Goal: Transaction & Acquisition: Purchase product/service

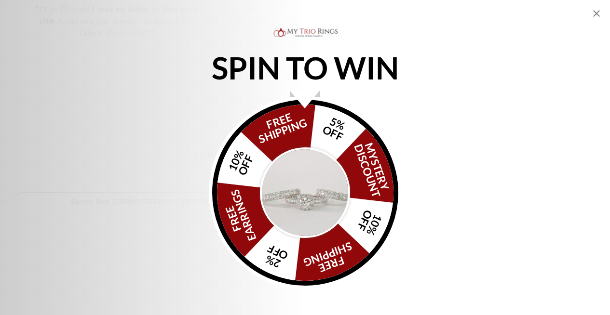
scroll to position [1151, 0]
click at [593, 13] on icon "Close popup" at bounding box center [597, 14] width 12 height 12
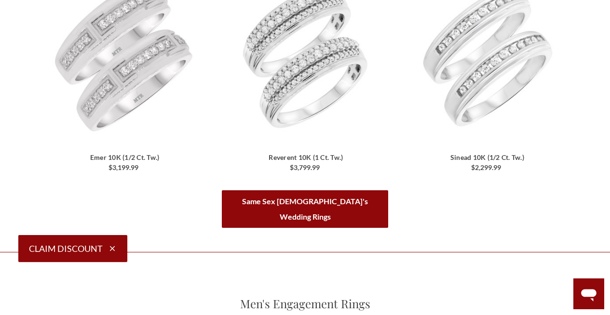
scroll to position [1638, 0]
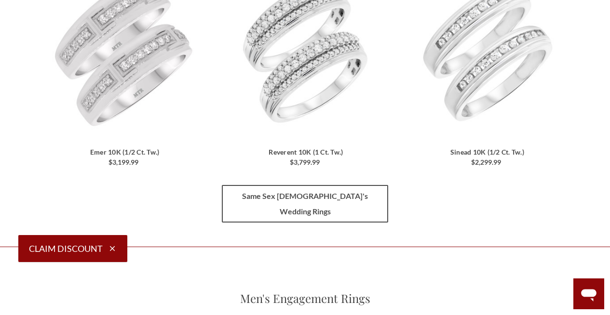
click at [284, 189] on link "Same Sex Men's Wedding Rings" at bounding box center [305, 204] width 166 height 38
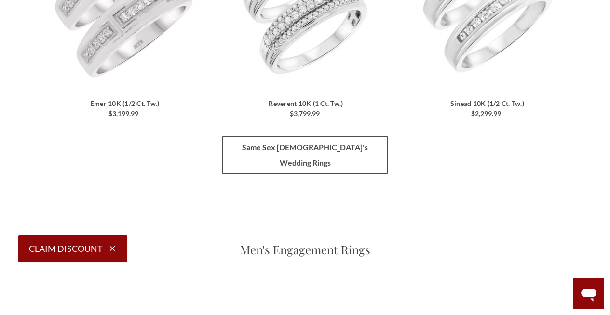
scroll to position [1758, 0]
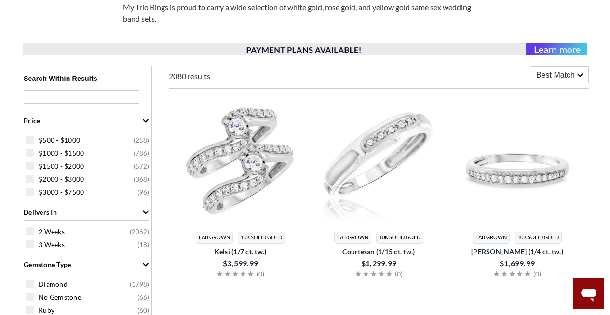
scroll to position [197, 0]
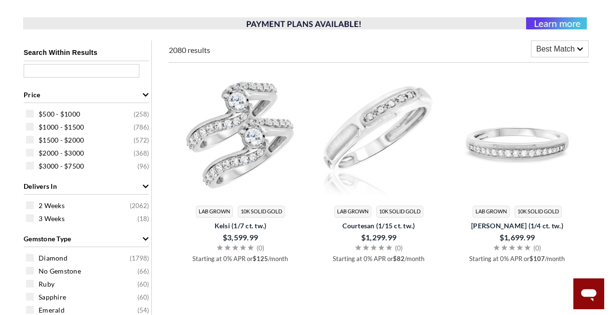
click at [33, 114] on span at bounding box center [30, 114] width 8 height 8
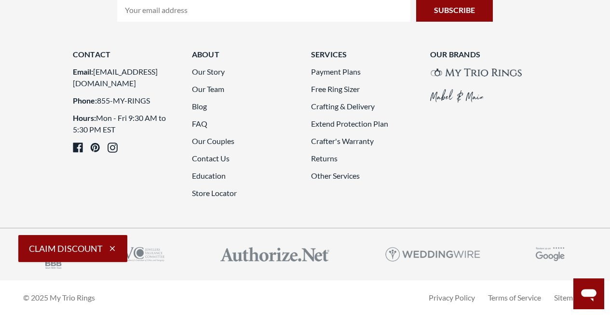
scroll to position [2129, 0]
